Goal: Transaction & Acquisition: Book appointment/travel/reservation

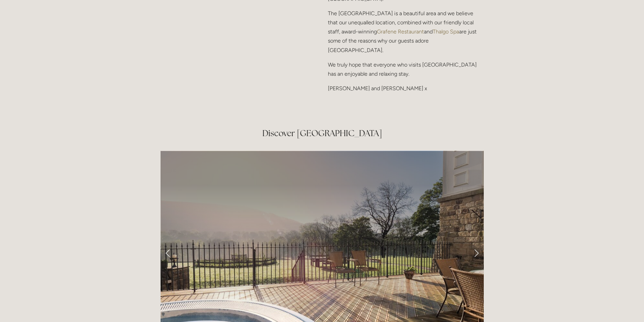
scroll to position [1082, 0]
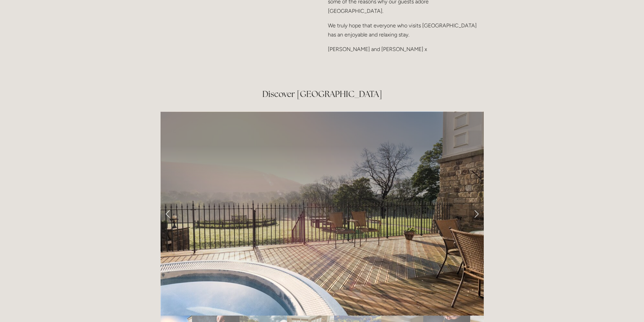
click at [474, 204] on link "Next Slide" at bounding box center [476, 214] width 15 height 20
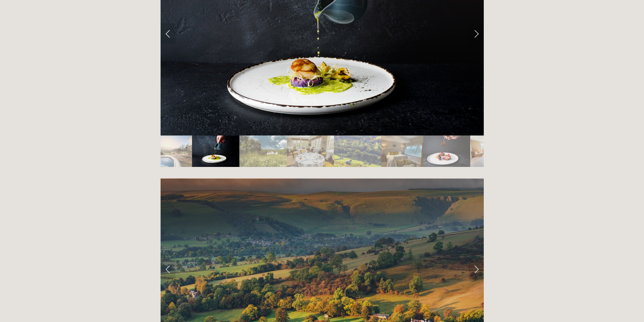
scroll to position [1319, 0]
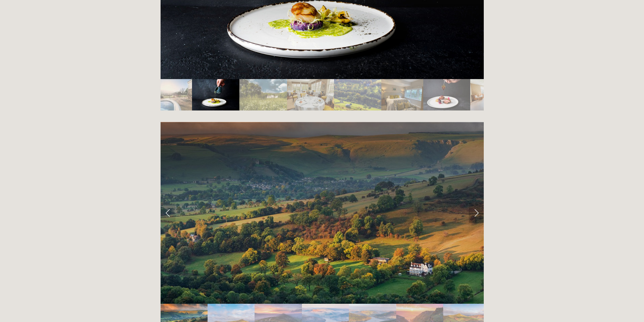
click at [481, 203] on link "Next Slide" at bounding box center [476, 213] width 15 height 20
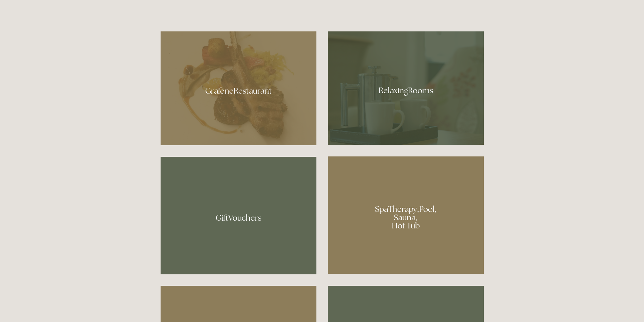
scroll to position [406, 0]
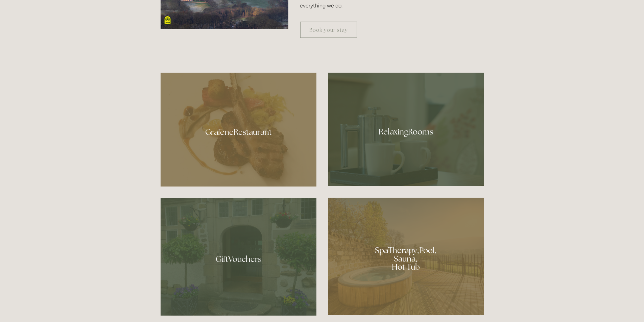
click at [425, 161] on div at bounding box center [406, 130] width 156 height 114
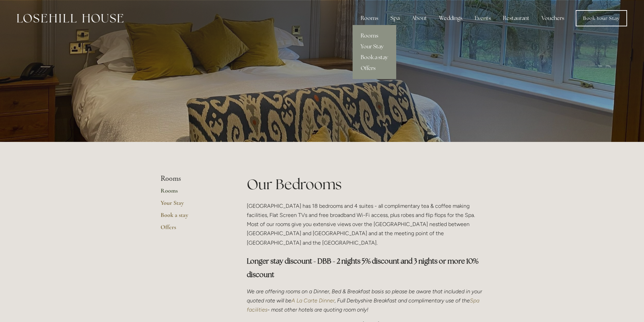
click at [369, 21] on div "Rooms" at bounding box center [369, 18] width 28 height 14
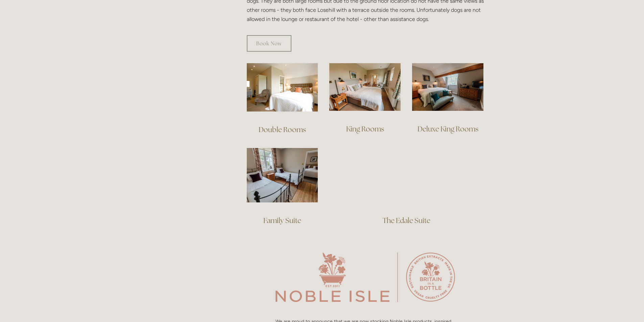
scroll to position [440, 0]
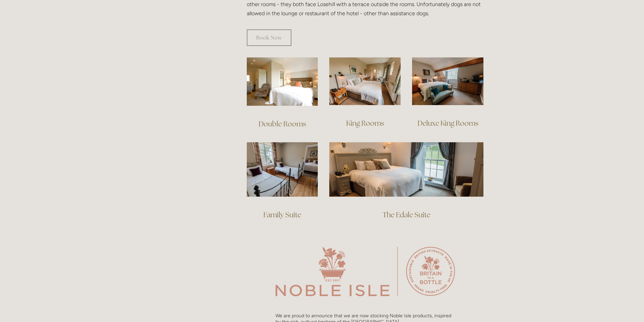
click at [367, 119] on link "King Rooms" at bounding box center [365, 123] width 38 height 9
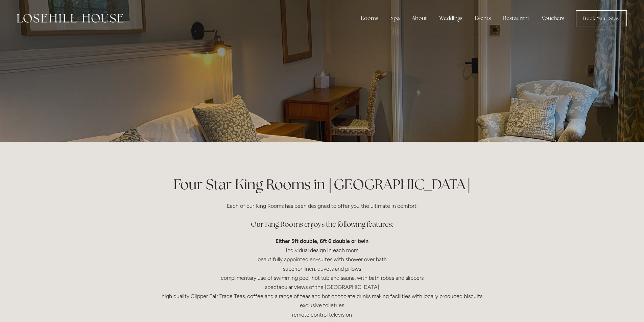
click at [401, 107] on div at bounding box center [322, 71] width 323 height 142
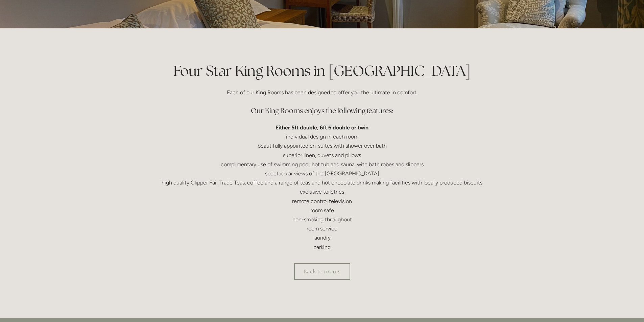
scroll to position [135, 0]
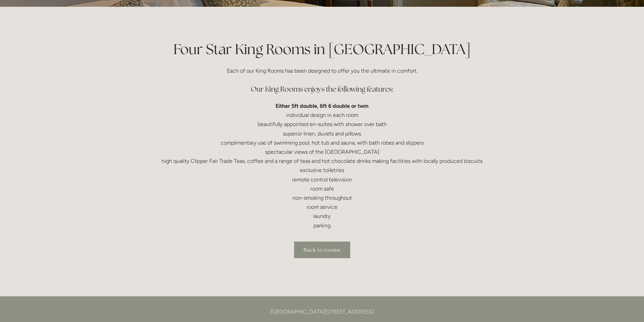
click at [337, 249] on link "Back to rooms" at bounding box center [322, 250] width 56 height 17
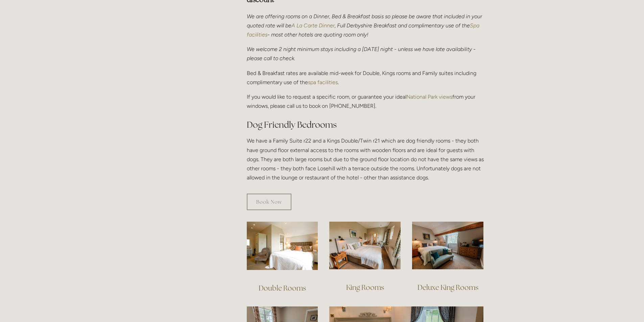
scroll to position [440, 0]
